Goal: Information Seeking & Learning: Learn about a topic

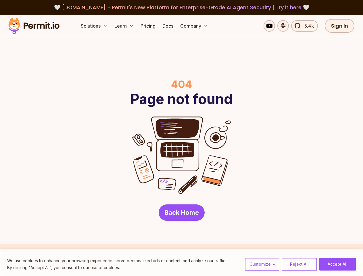
click at [181, 138] on img at bounding box center [181, 155] width 99 height 78
click at [262, 264] on button "Customize" at bounding box center [262, 264] width 34 height 13
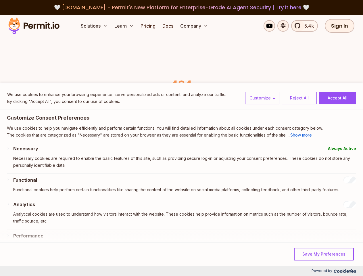
click at [299, 169] on p "Necessary cookies are required to enable the basic features of this site, such …" at bounding box center [184, 162] width 343 height 14
click at [0, 0] on div "This cookie is set by Hubspot whenever it changes the session cookie. The __hss…" at bounding box center [0, 0] width 0 height 0
click at [94, 26] on button "Solutions" at bounding box center [93, 25] width 31 height 11
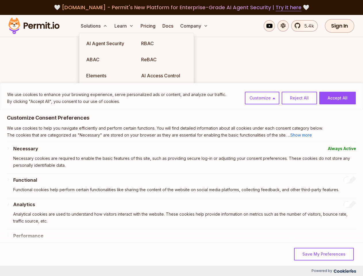
click at [124, 26] on button "Learn" at bounding box center [124, 25] width 24 height 11
click at [194, 26] on button "Company" at bounding box center [194, 25] width 32 height 11
